Goal: Navigation & Orientation: Go to known website

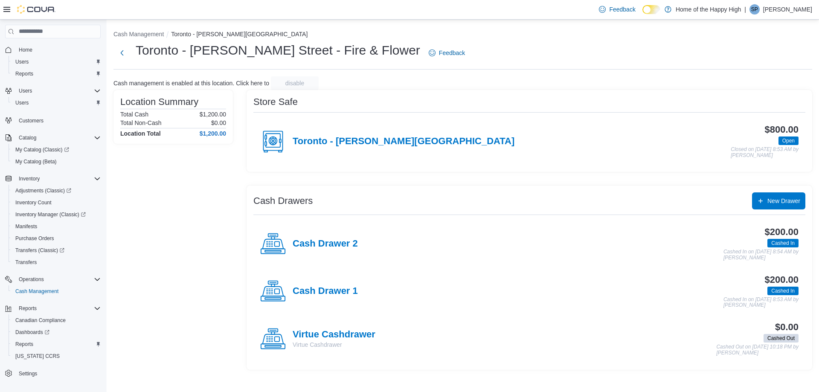
click at [795, 10] on p "[PERSON_NAME]" at bounding box center [787, 9] width 49 height 10
click at [743, 85] on button "Sign Out" at bounding box center [769, 83] width 78 height 14
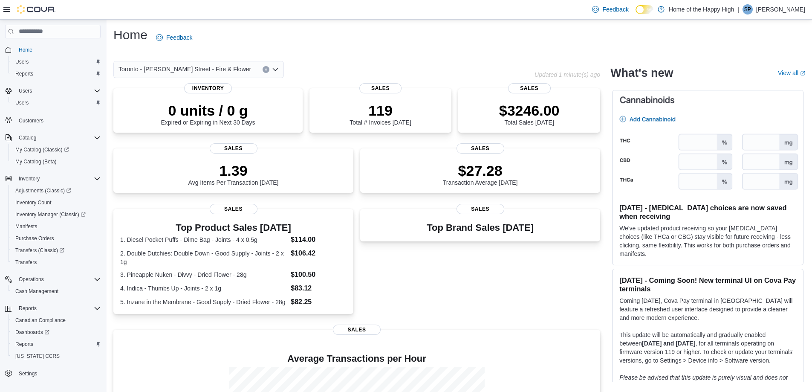
click at [783, 12] on p "[PERSON_NAME]" at bounding box center [780, 9] width 49 height 10
click at [743, 84] on span "Sign Out" at bounding box center [750, 83] width 23 height 9
